Goal: Check status: Check status

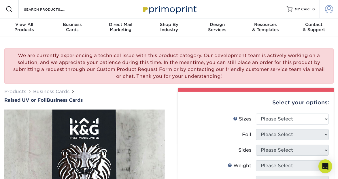
click at [326, 11] on span at bounding box center [329, 9] width 8 height 8
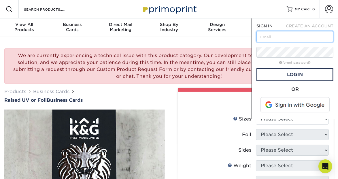
click at [290, 37] on input "text" at bounding box center [294, 36] width 77 height 11
type input "[PERSON_NAME][EMAIL_ADDRESS][DOMAIN_NAME]"
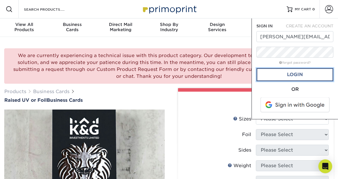
click at [296, 78] on link "Login" at bounding box center [294, 74] width 77 height 13
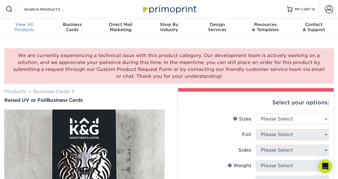
click at [21, 27] on span "View All" at bounding box center [24, 24] width 48 height 5
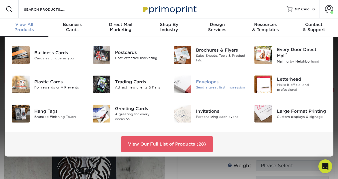
click at [218, 82] on div "Envelopes" at bounding box center [221, 82] width 50 height 6
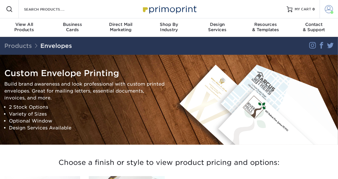
click at [328, 9] on span at bounding box center [329, 9] width 8 height 8
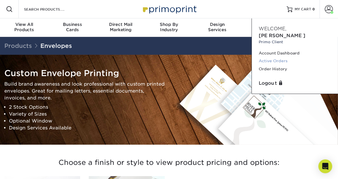
click at [272, 57] on link "Active Orders" at bounding box center [295, 61] width 72 height 8
click at [276, 57] on link "Active Orders" at bounding box center [295, 61] width 72 height 8
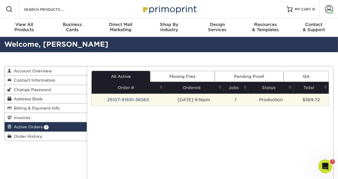
click at [142, 99] on td "25107-91691-56562" at bounding box center [128, 100] width 73 height 12
click at [145, 101] on td "25107-91691-56562" at bounding box center [128, 100] width 73 height 12
